Goal: Browse casually

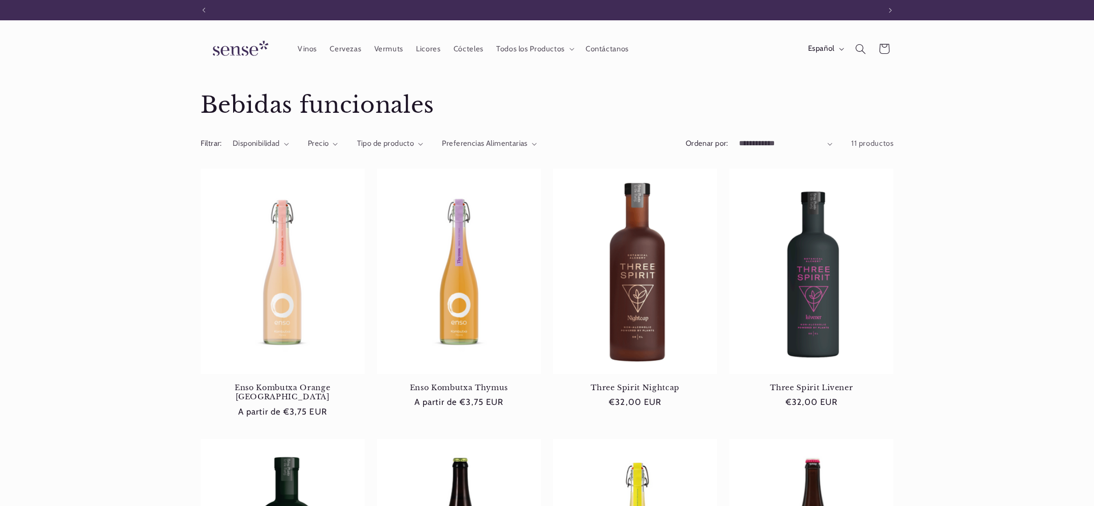
scroll to position [0, 677]
